Goal: Check status: Check status

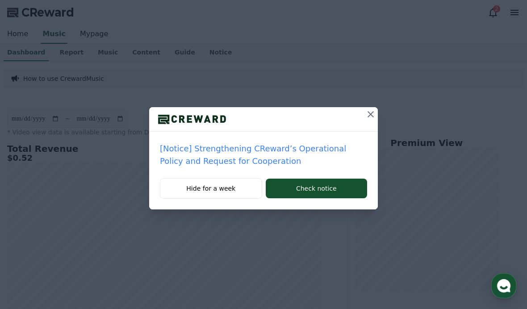
click at [364, 114] on button at bounding box center [371, 114] width 14 height 14
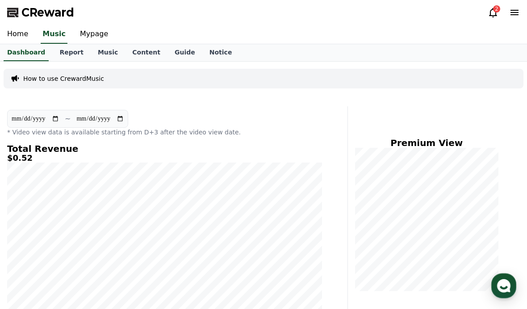
click at [482, 18] on div "CReward 2" at bounding box center [263, 12] width 527 height 25
click at [491, 13] on icon at bounding box center [493, 12] width 8 height 9
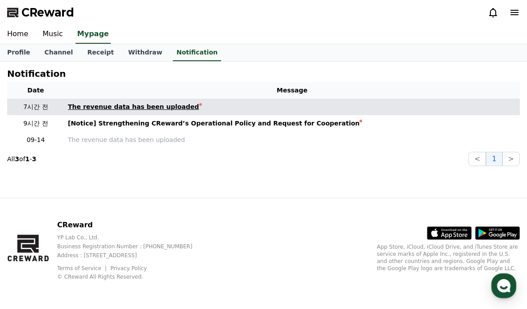
click at [85, 111] on div "The revenue data has been uploaded" at bounding box center [133, 106] width 131 height 9
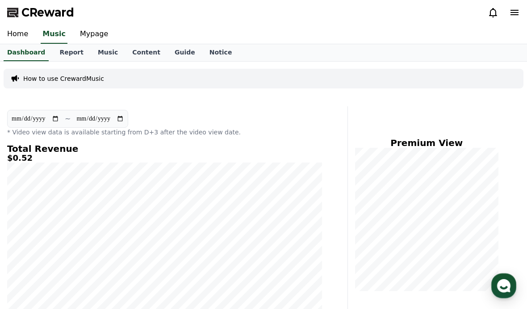
click at [498, 15] on icon at bounding box center [493, 12] width 11 height 11
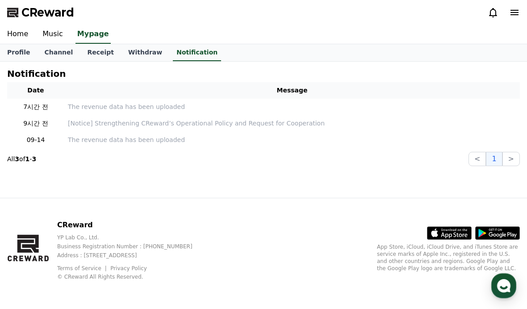
click at [488, 15] on icon at bounding box center [493, 12] width 11 height 11
